Goal: Information Seeking & Learning: Learn about a topic

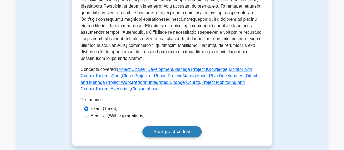
click at [179, 126] on link "Start practice test" at bounding box center [171, 131] width 59 height 11
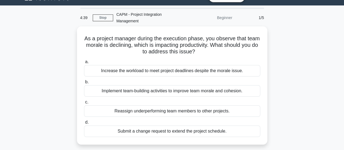
scroll to position [13, 0]
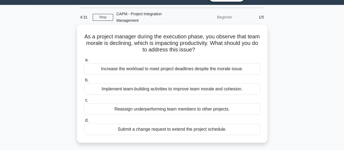
click at [222, 90] on div "Implement team-building activities to improve team morale and cohesion." at bounding box center [172, 88] width 176 height 11
click at [84, 82] on input "b. Implement team-building activities to improve team morale and cohesion." at bounding box center [84, 80] width 0 height 4
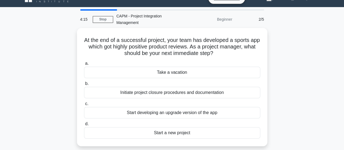
scroll to position [11, 0]
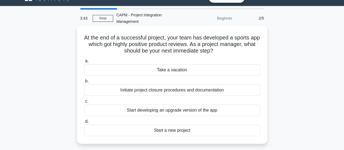
click at [224, 90] on div "Initiate project closure procedures and documentation" at bounding box center [172, 89] width 176 height 11
click at [84, 83] on input "b. Initiate project closure procedures and documentation" at bounding box center [84, 81] width 0 height 4
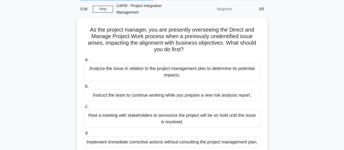
scroll to position [23, 0]
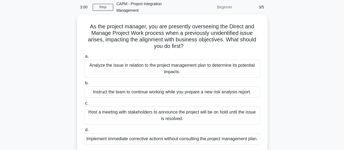
click at [232, 72] on div "Analyze the issue in relation to the project management plan to determine its p…" at bounding box center [172, 69] width 176 height 18
click at [84, 58] on input "a. Analyze the issue in relation to the project management plan to determine it…" at bounding box center [84, 57] width 0 height 4
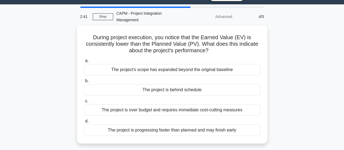
scroll to position [13, 0]
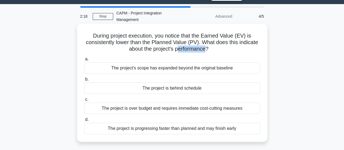
drag, startPoint x: 177, startPoint y: 50, endPoint x: 207, endPoint y: 49, distance: 30.2
click at [207, 49] on h5 "During project execution, you notice that the Earned Value (EV) is consistently…" at bounding box center [171, 42] width 177 height 20
click at [199, 89] on div "The project is behind schedule" at bounding box center [172, 87] width 176 height 11
click at [84, 81] on input "b. The project is behind schedule" at bounding box center [84, 79] width 0 height 4
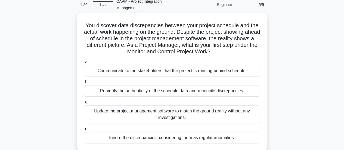
scroll to position [26, 0]
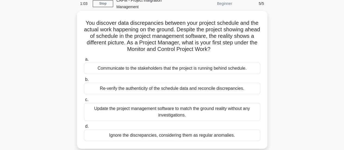
click at [227, 88] on div "Re-verify the authenticity of the schedule data and reconcile discrepancies." at bounding box center [172, 88] width 176 height 11
click at [84, 81] on input "b. Re-verify the authenticity of the schedule data and reconcile discrepancies." at bounding box center [84, 80] width 0 height 4
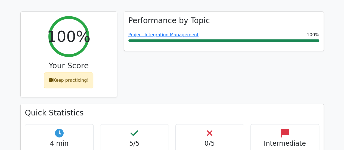
scroll to position [238, 0]
